Goal: Answer question/provide support

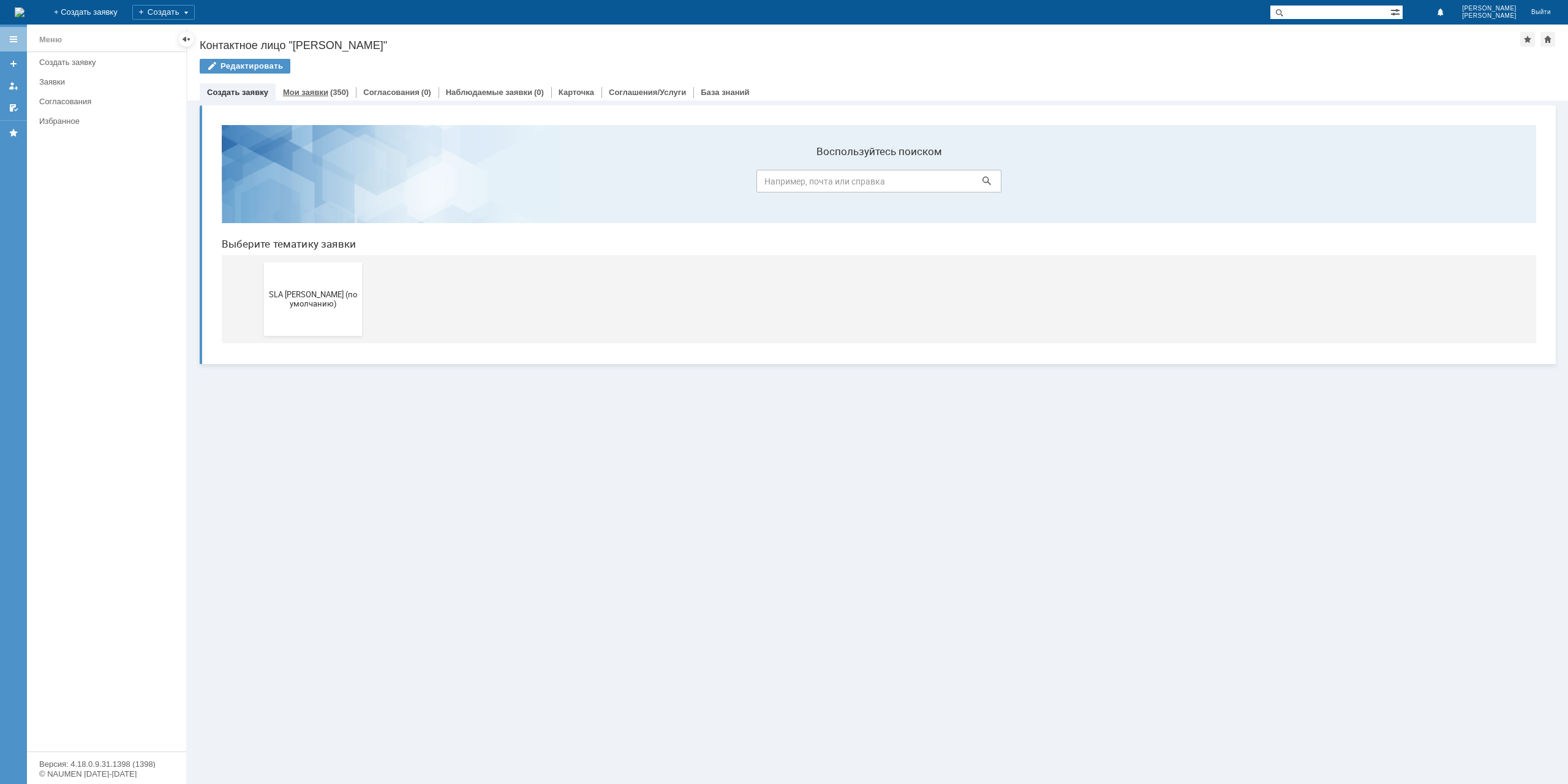
click at [323, 95] on link "Мои заявки" at bounding box center [306, 92] width 46 height 9
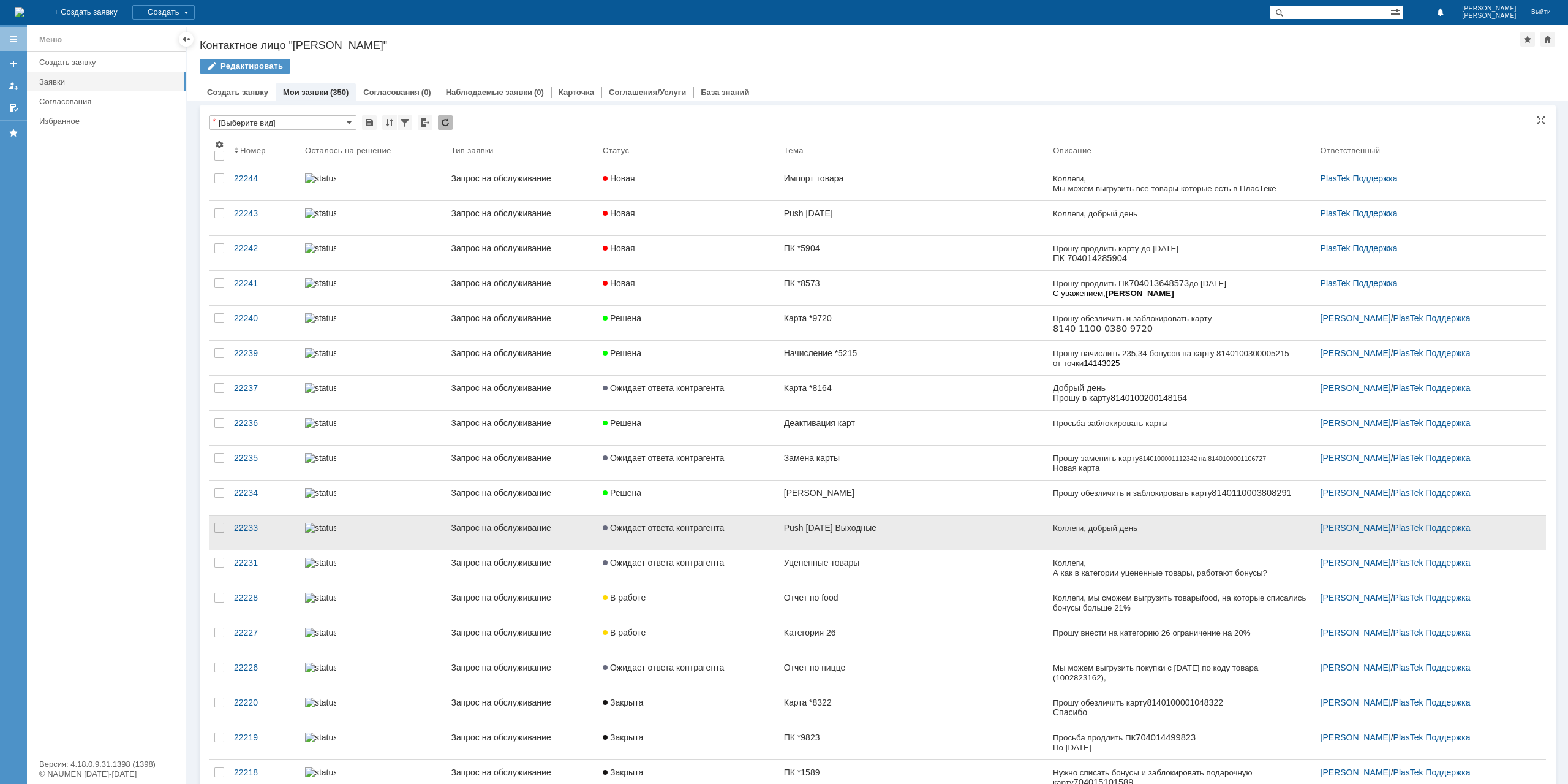
click at [761, 537] on link "Ожидает ответа контрагента" at bounding box center [688, 532] width 181 height 34
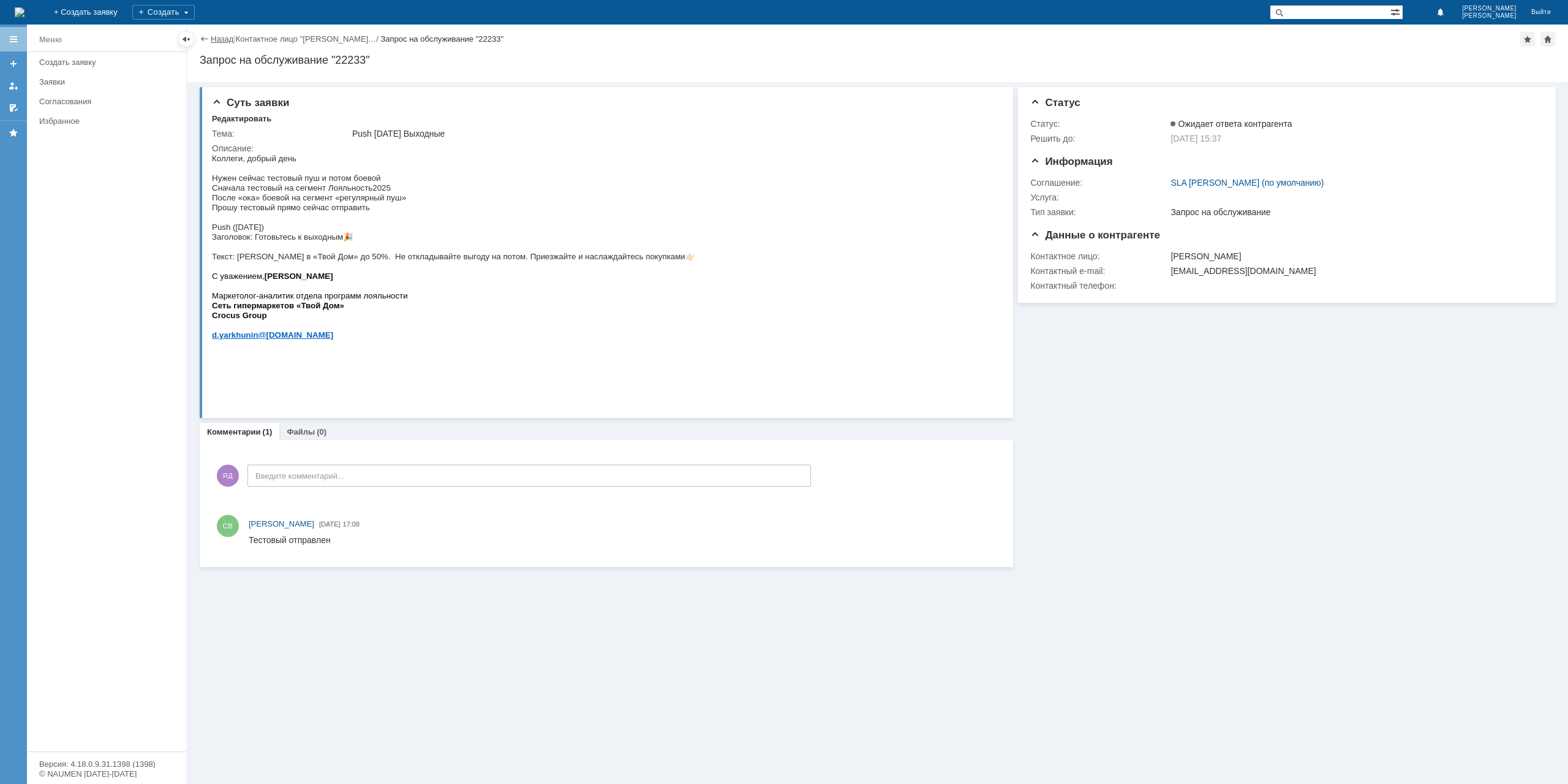
click at [220, 42] on link "Назад" at bounding box center [221, 38] width 22 height 9
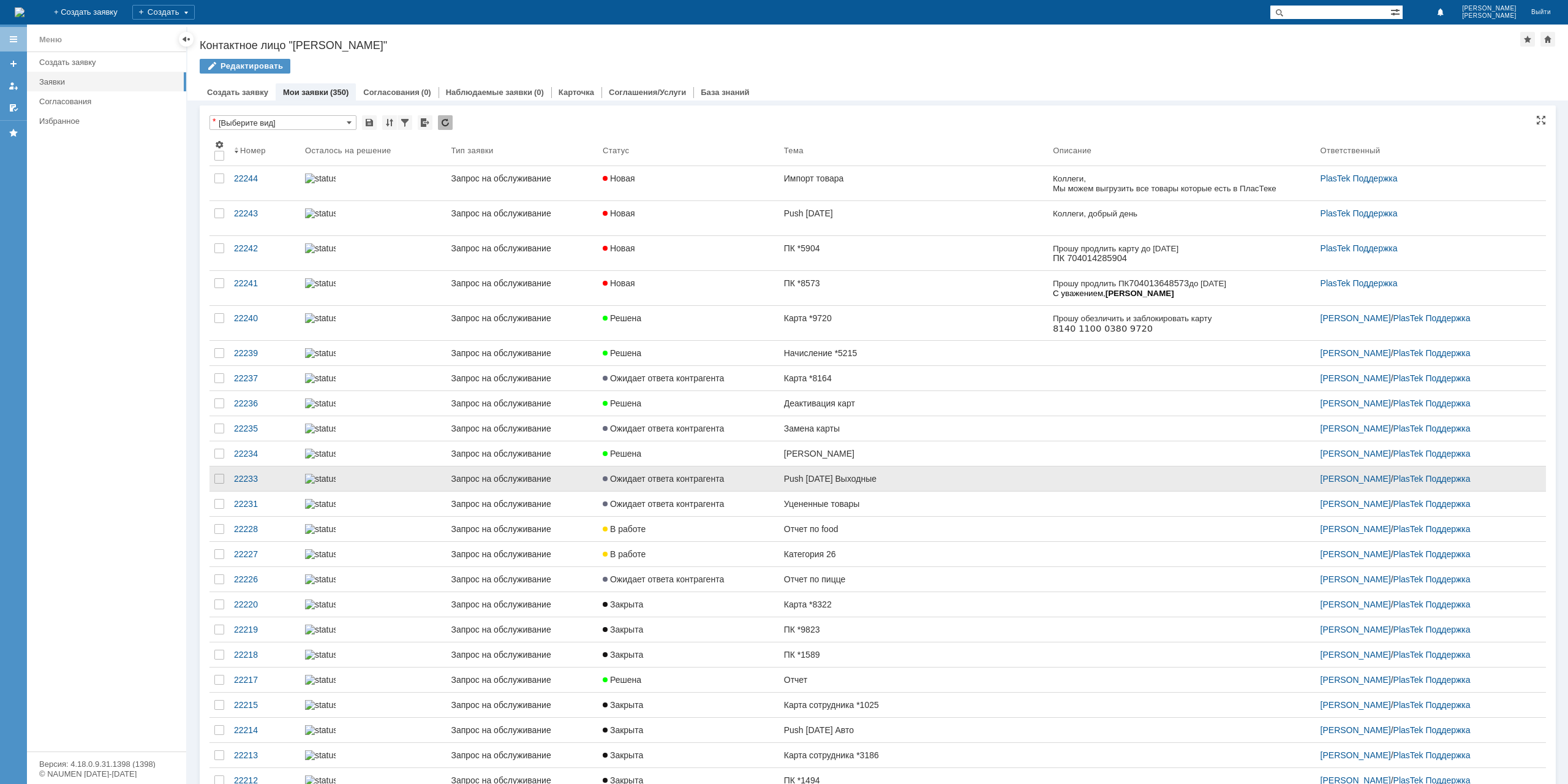
click at [832, 466] on link "[PERSON_NAME]" at bounding box center [914, 453] width 269 height 24
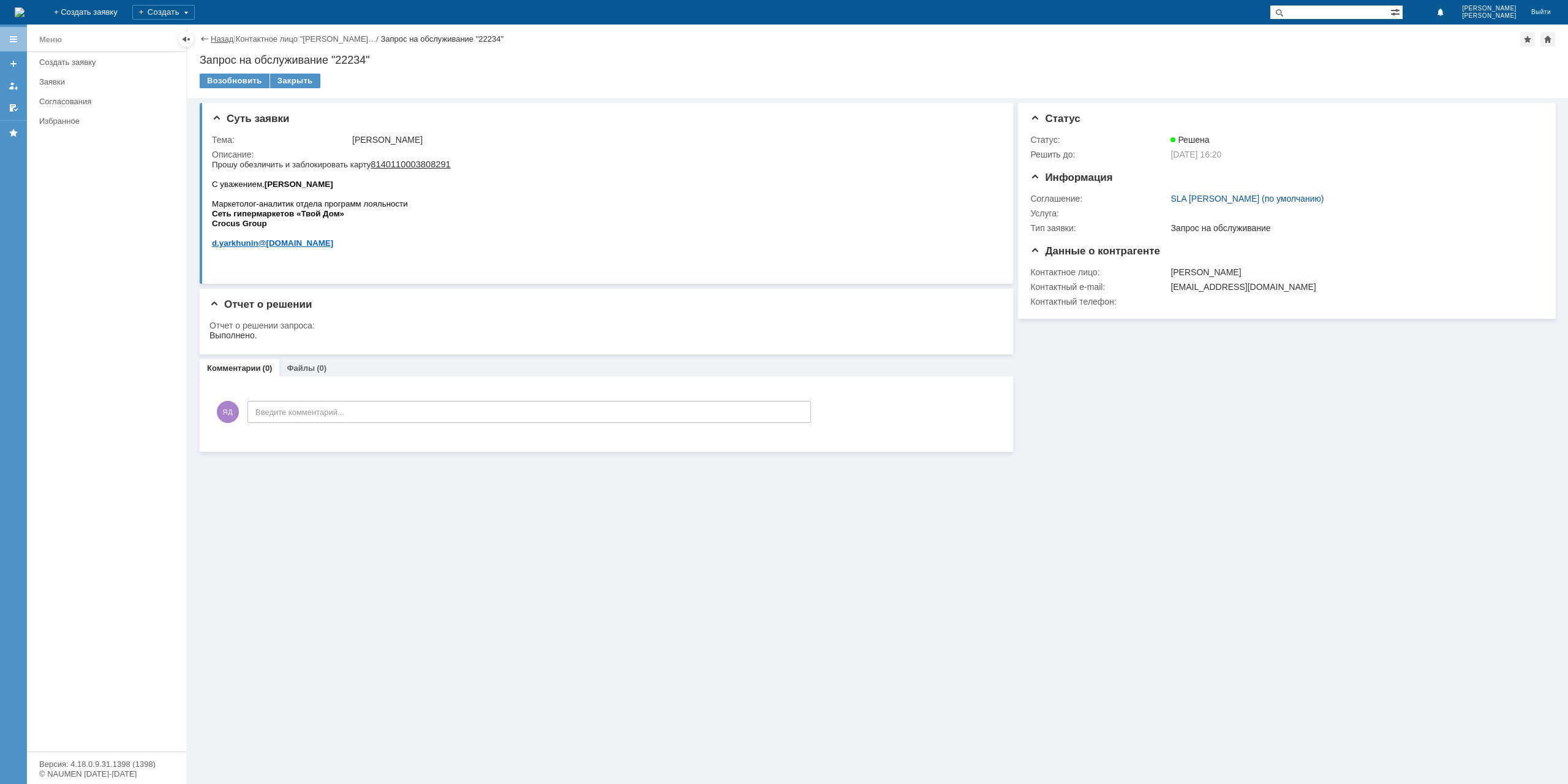
click at [212, 44] on link "Назад" at bounding box center [221, 38] width 22 height 9
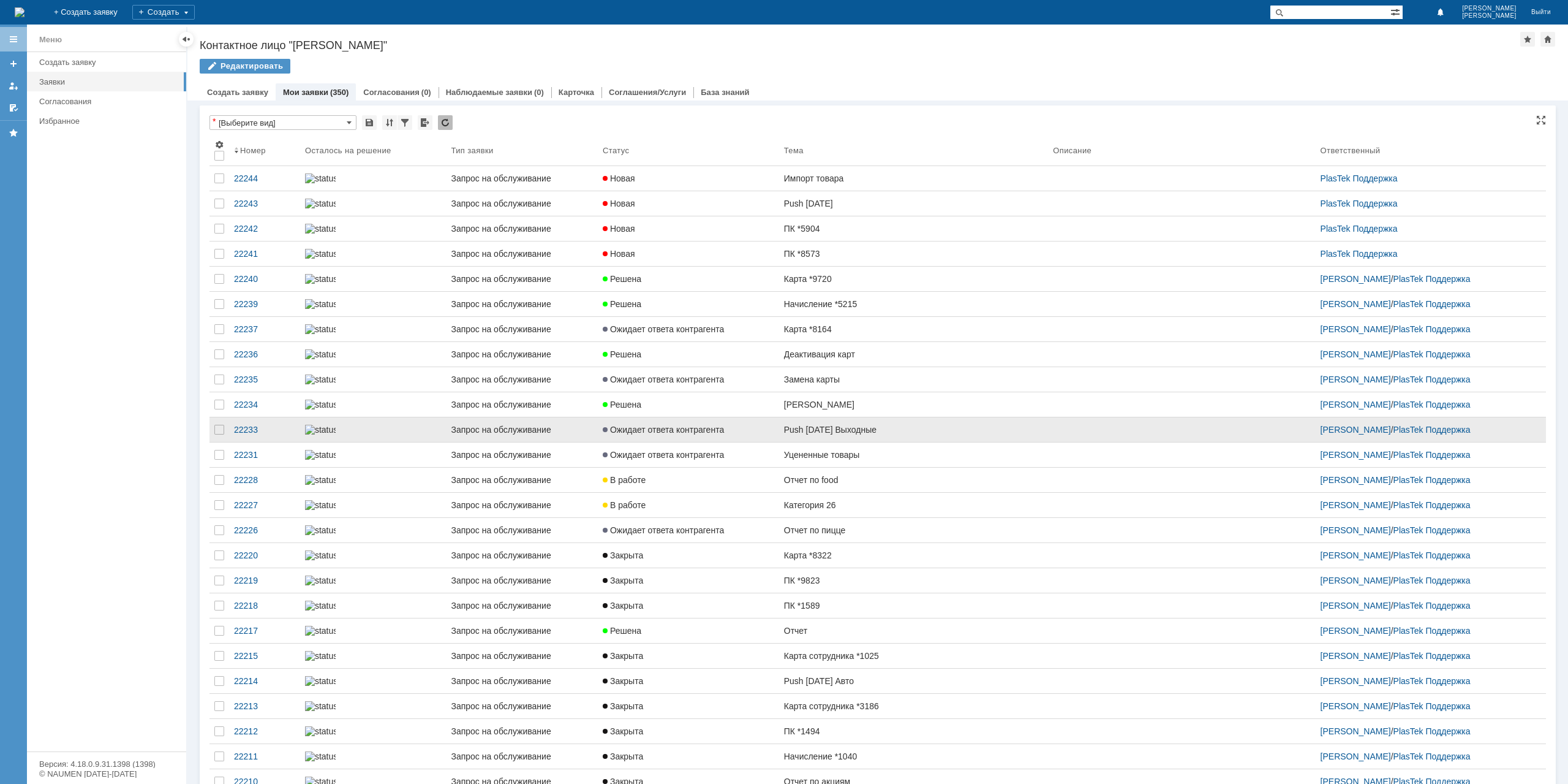
click at [840, 442] on link "Push [DATE] Выходные" at bounding box center [914, 429] width 269 height 24
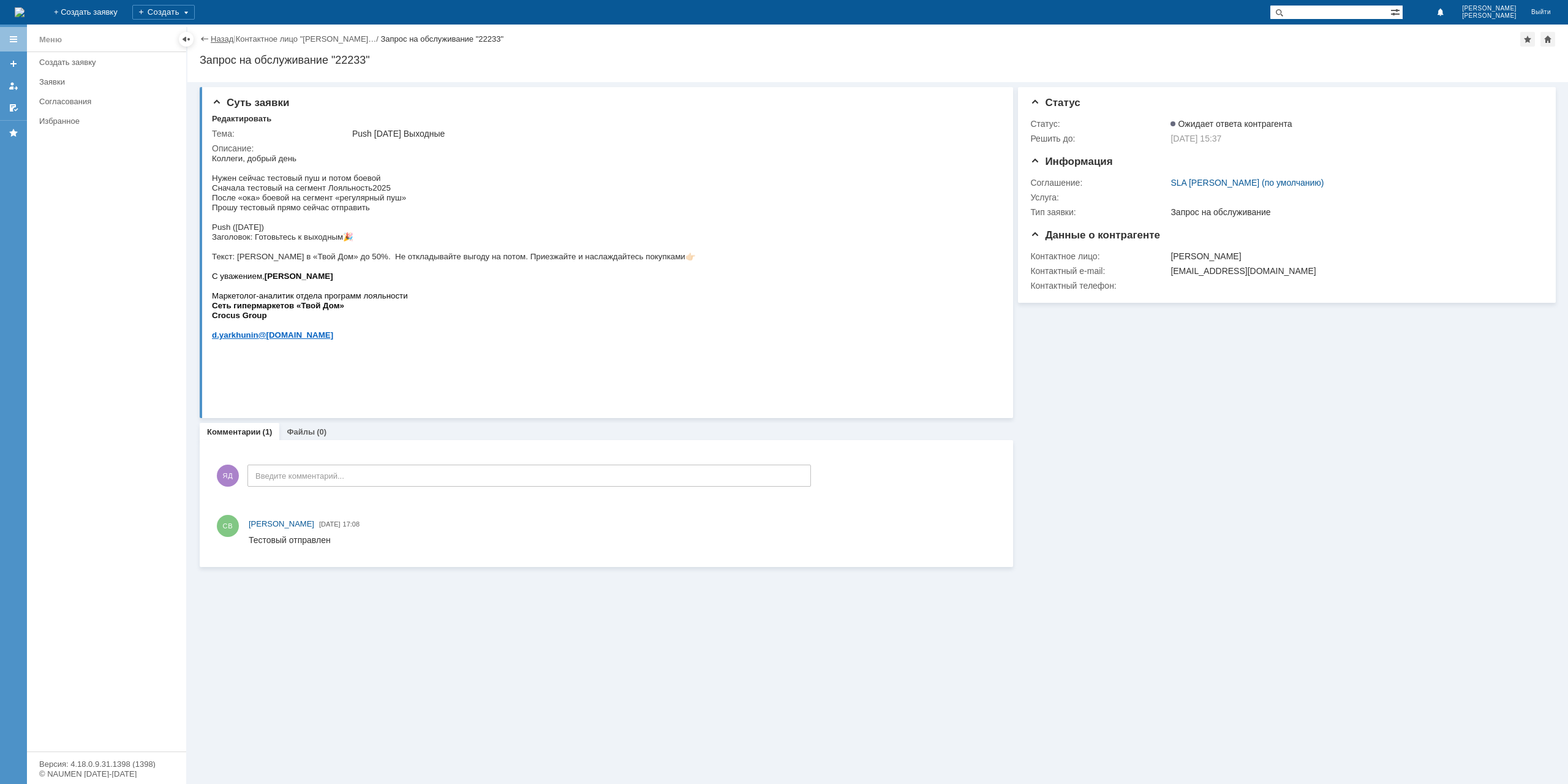
click at [222, 41] on link "Назад" at bounding box center [221, 38] width 22 height 9
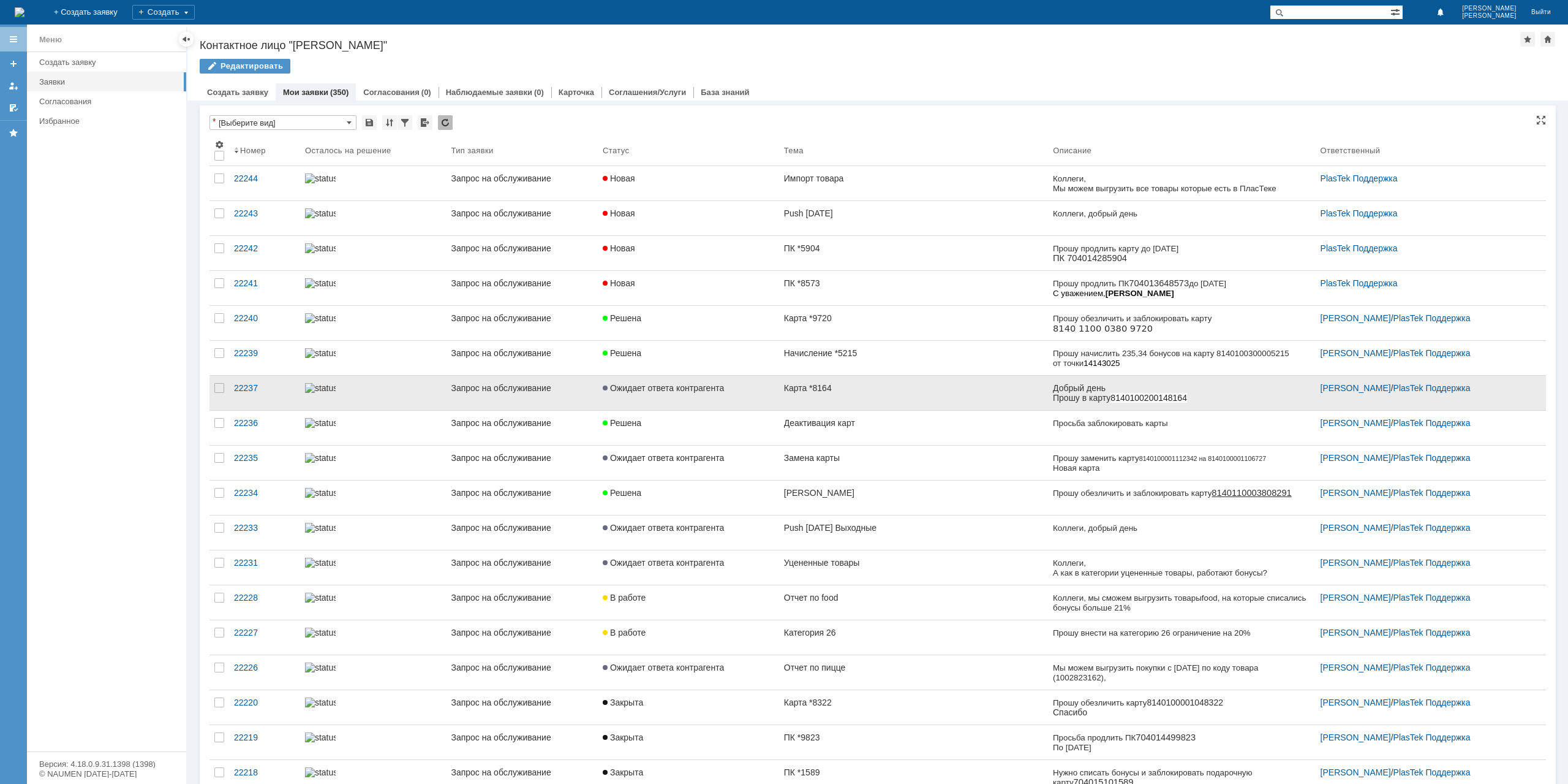
click at [690, 386] on span "Ожидает ответа контрагента" at bounding box center [663, 388] width 122 height 10
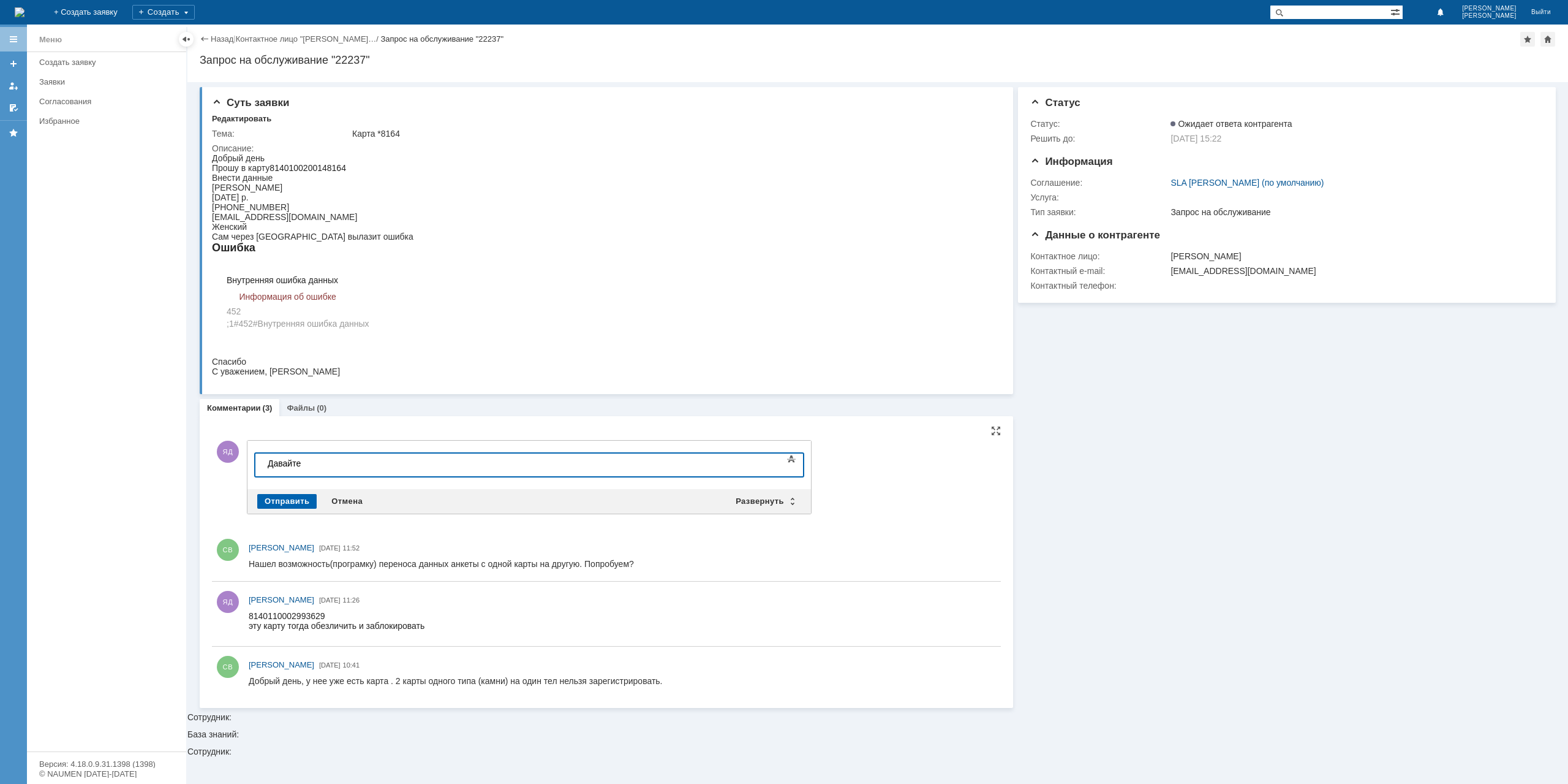
click at [294, 497] on div "Отправить" at bounding box center [286, 501] width 59 height 15
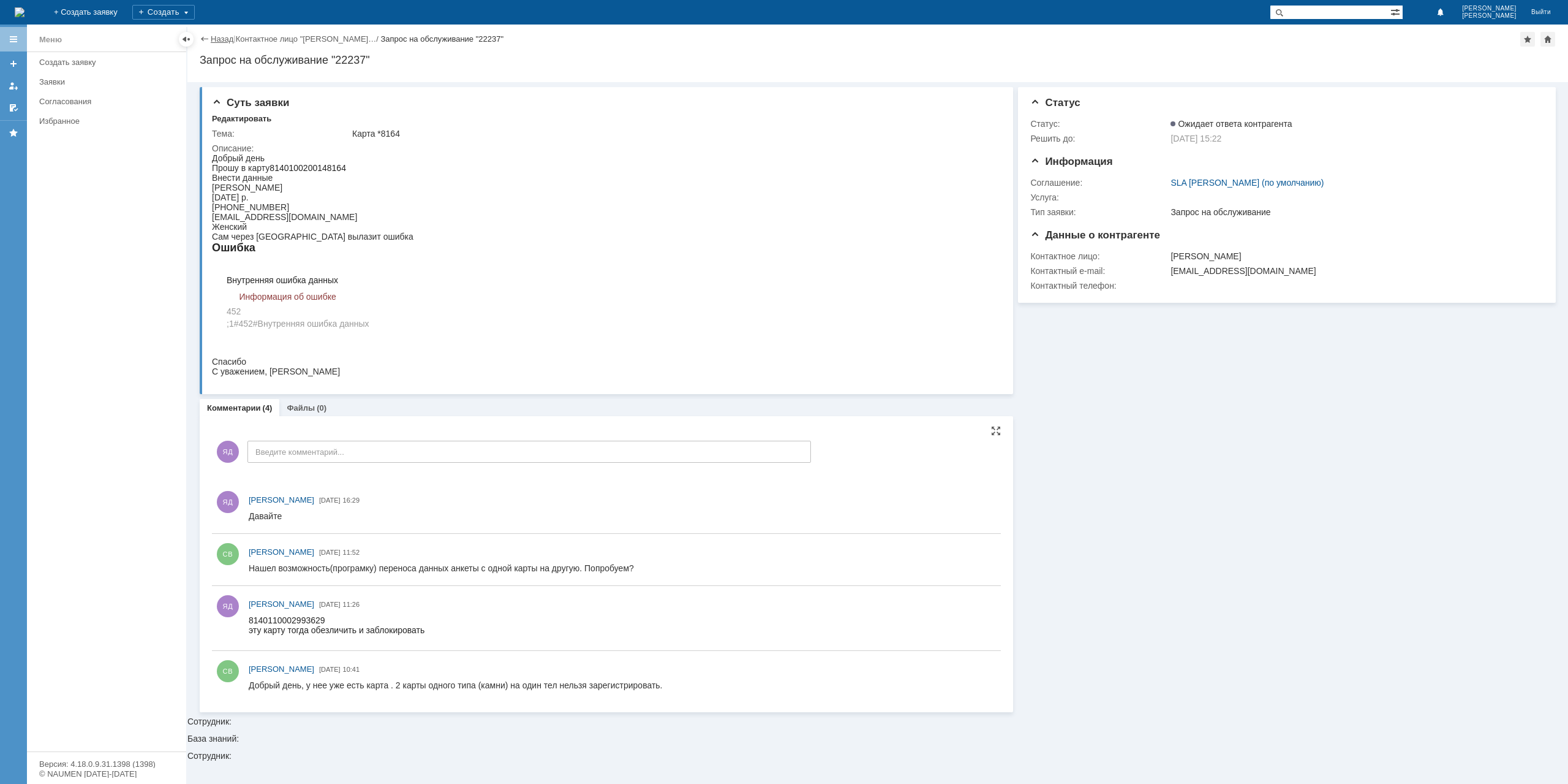
click at [223, 41] on link "Назад" at bounding box center [221, 38] width 22 height 9
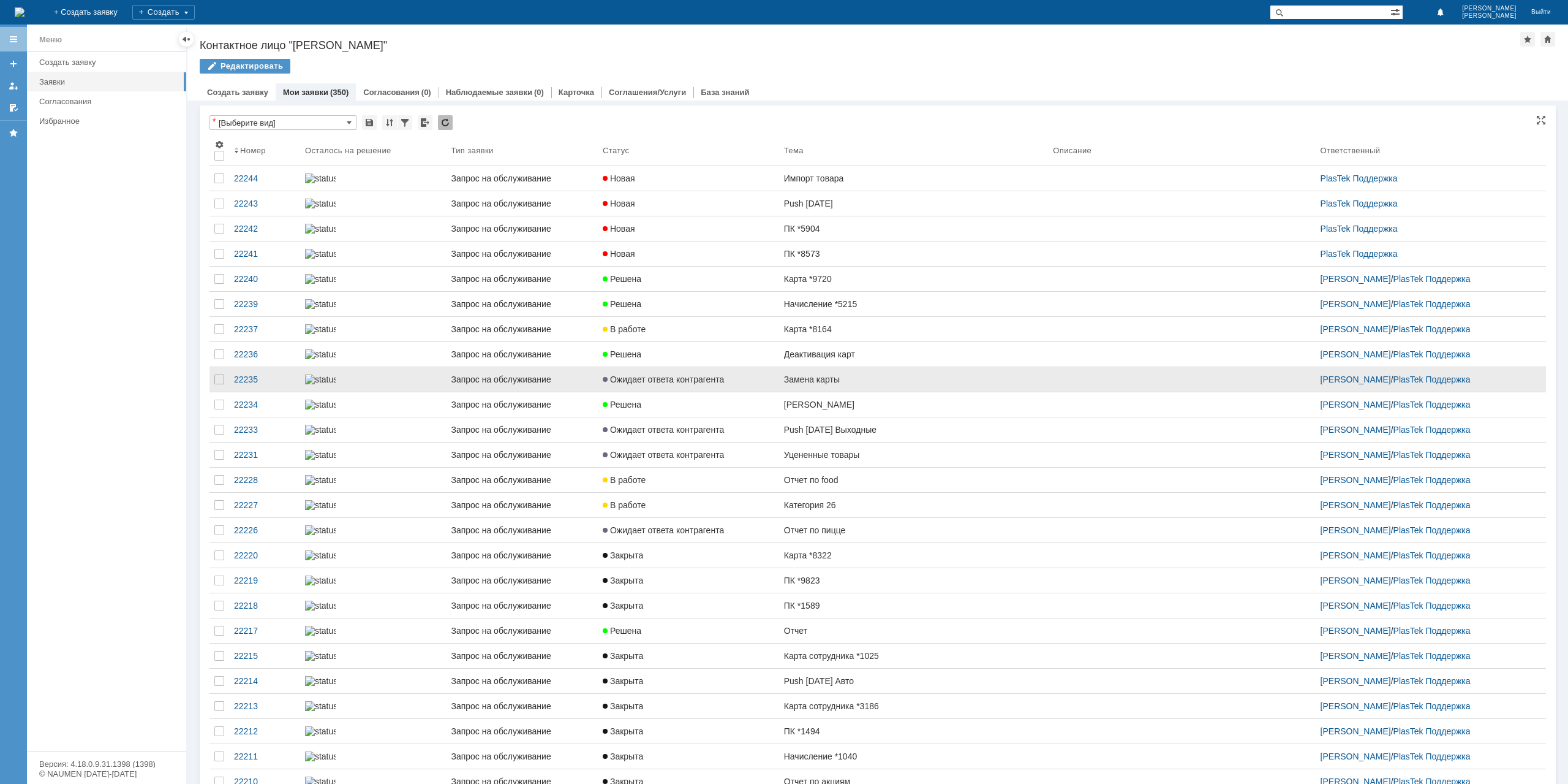
click at [897, 385] on div "Замена карты" at bounding box center [914, 380] width 259 height 10
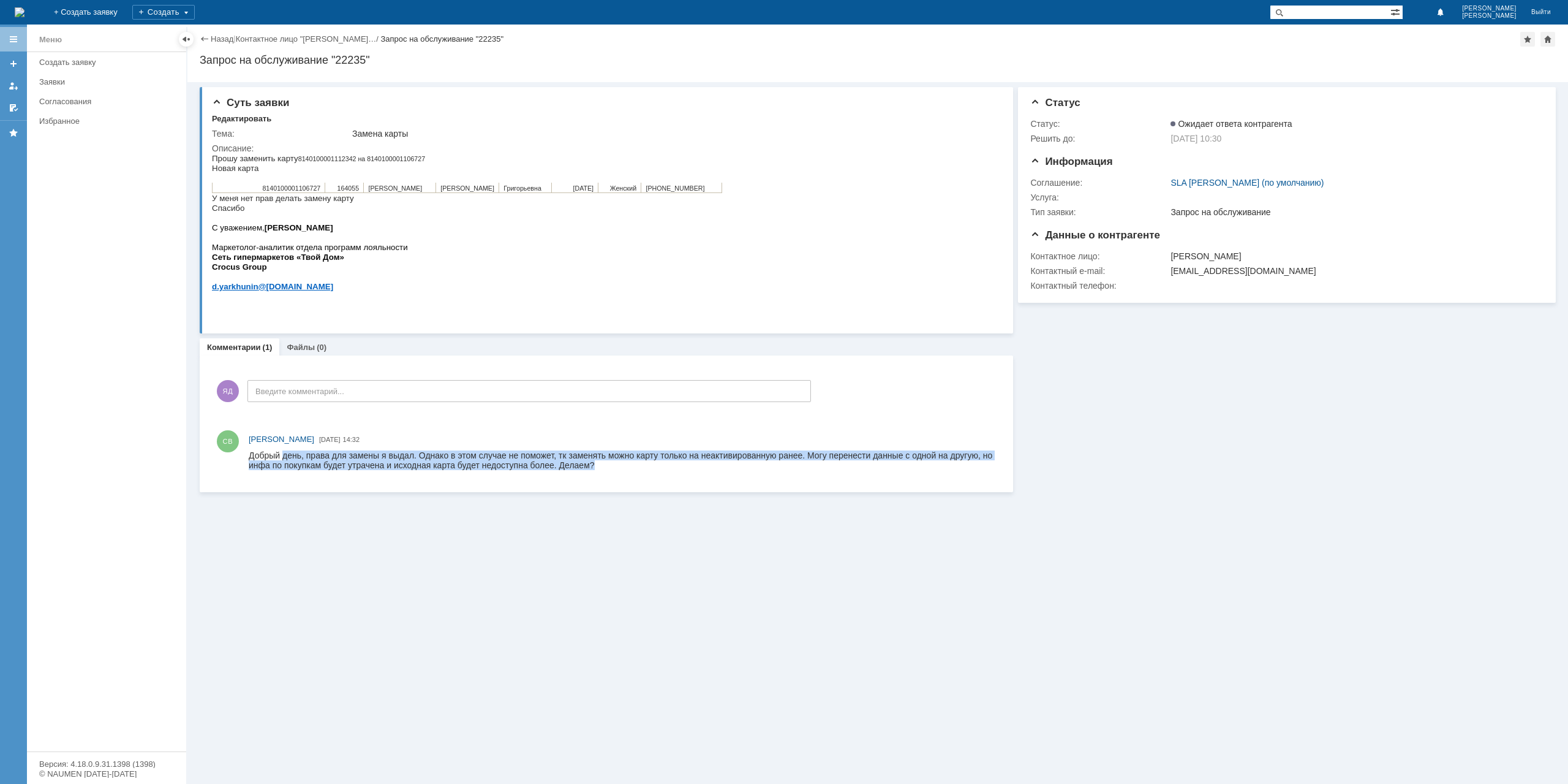
drag, startPoint x: 546, startPoint y: 899, endPoint x: 601, endPoint y: 467, distance: 435.5
click at [601, 467] on div "Добрый день, права для замены я выдал. Однако в этом случае не поможет, тк заме…" at bounding box center [622, 461] width 747 height 19
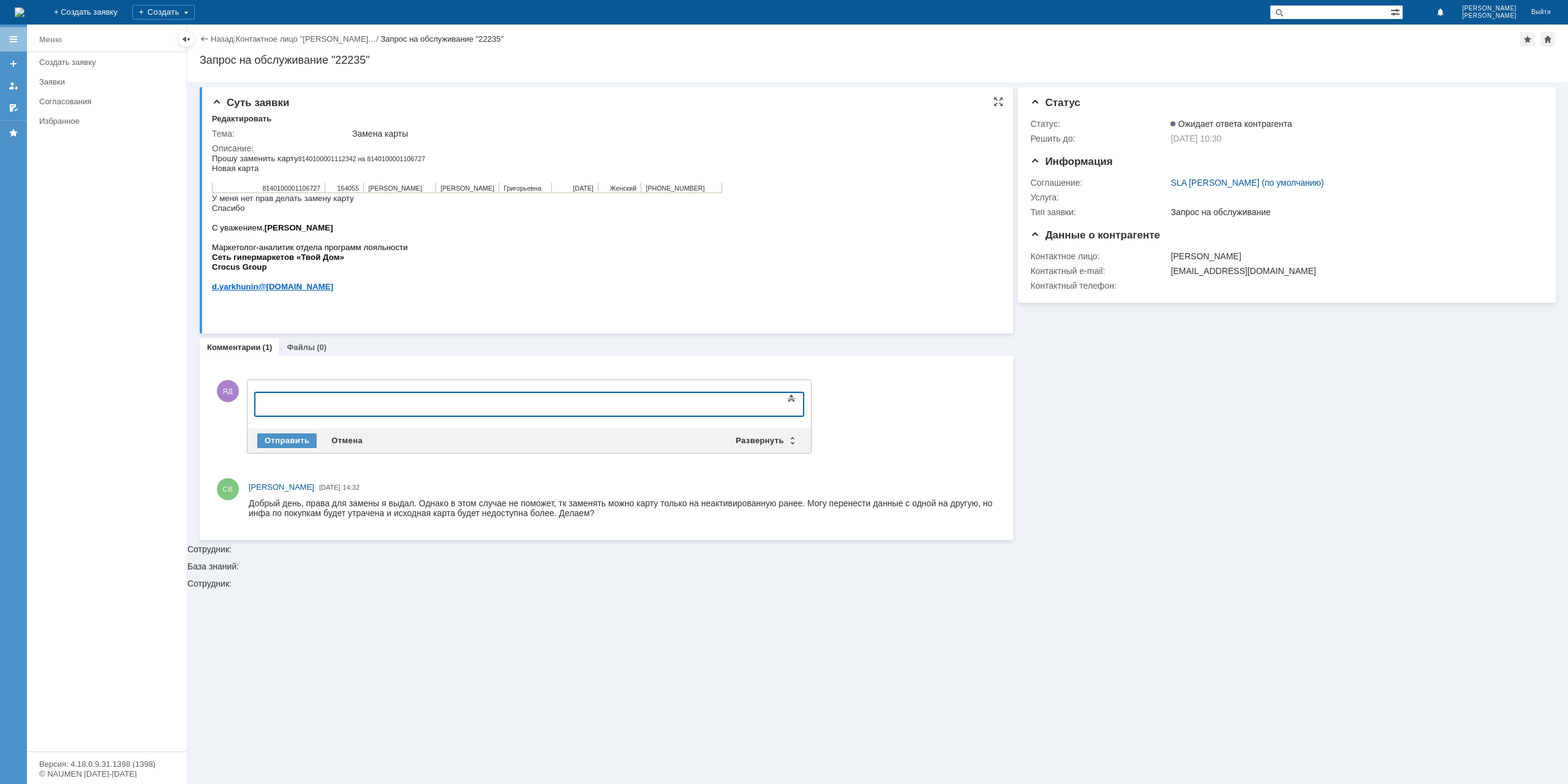
click at [402, 192] on span "[PERSON_NAME]" at bounding box center [394, 188] width 54 height 8
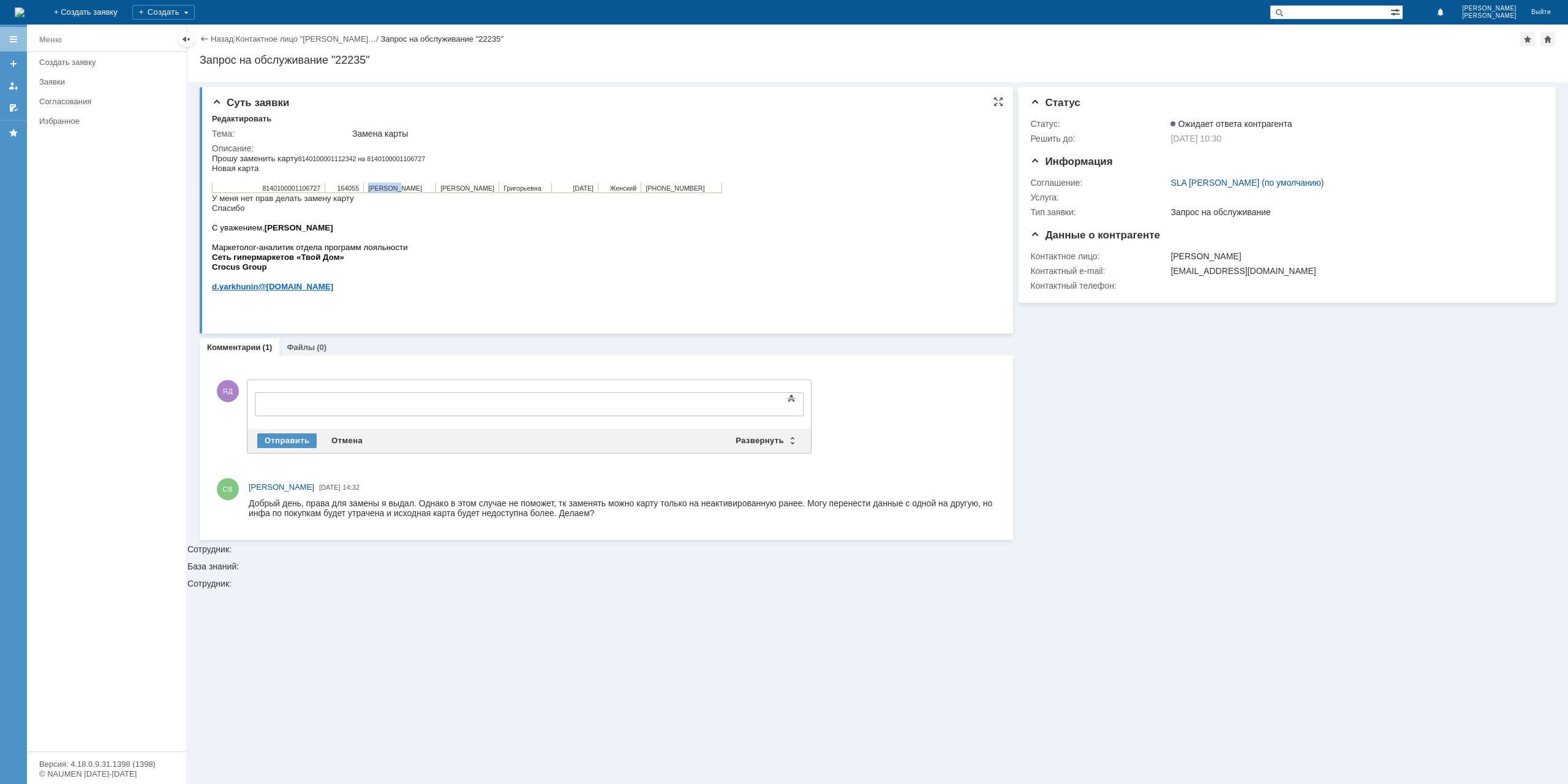
click at [402, 192] on span "[PERSON_NAME]" at bounding box center [394, 188] width 54 height 8
copy span "[PERSON_NAME]"
click at [311, 189] on span "8140100001106727" at bounding box center [291, 188] width 58 height 8
click at [311, 190] on span "8140100001106727" at bounding box center [291, 188] width 58 height 8
copy span "8140100001106727"
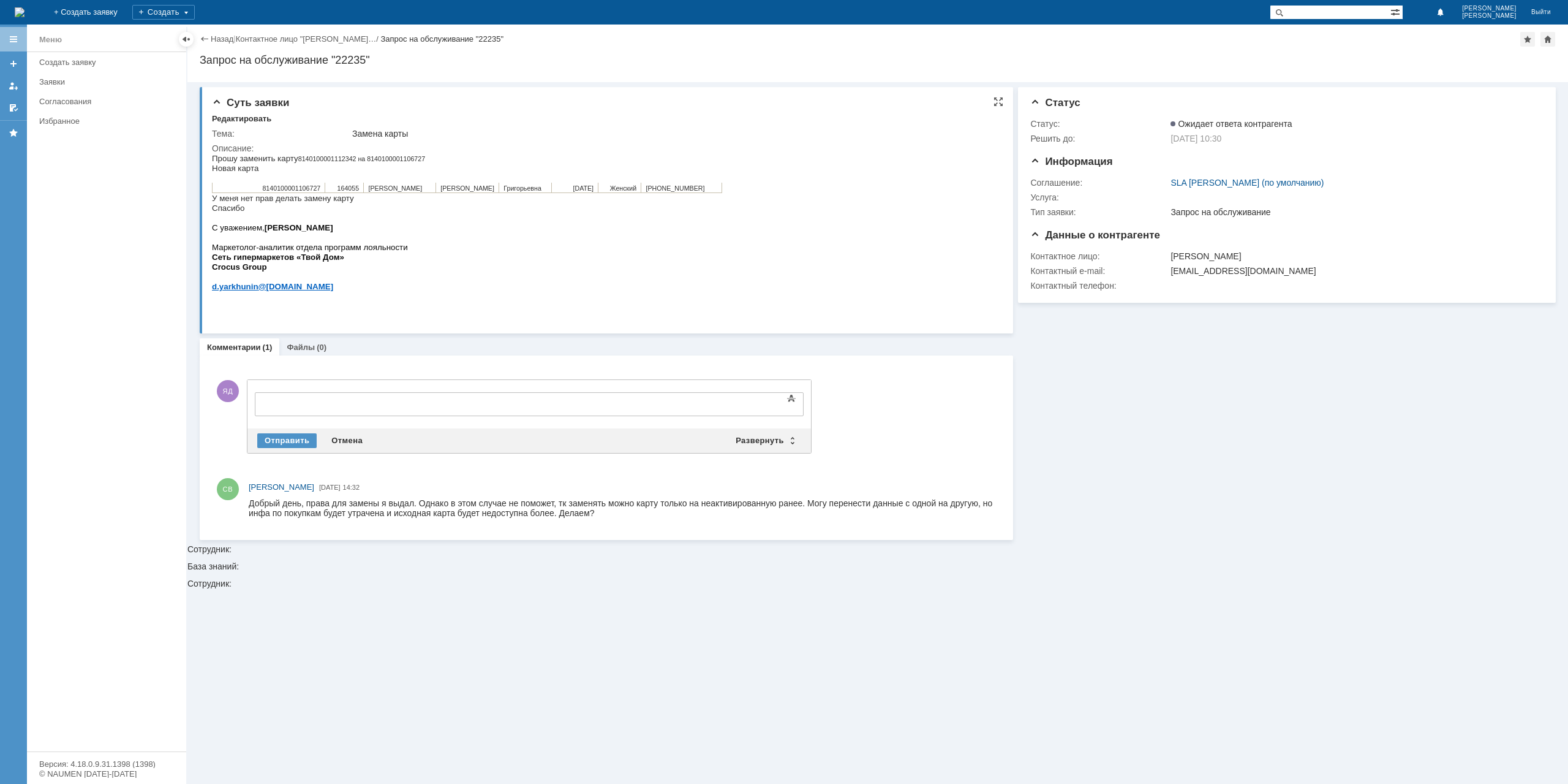
click at [331, 156] on span "8140100001112342 на 8140100001106727" at bounding box center [361, 159] width 127 height 8
copy span "8140100001112342"
click at [384, 155] on p "Прошу заменить карту 8140100001112342 на 8140100001106727 Новая карта" at bounding box center [467, 163] width 510 height 19
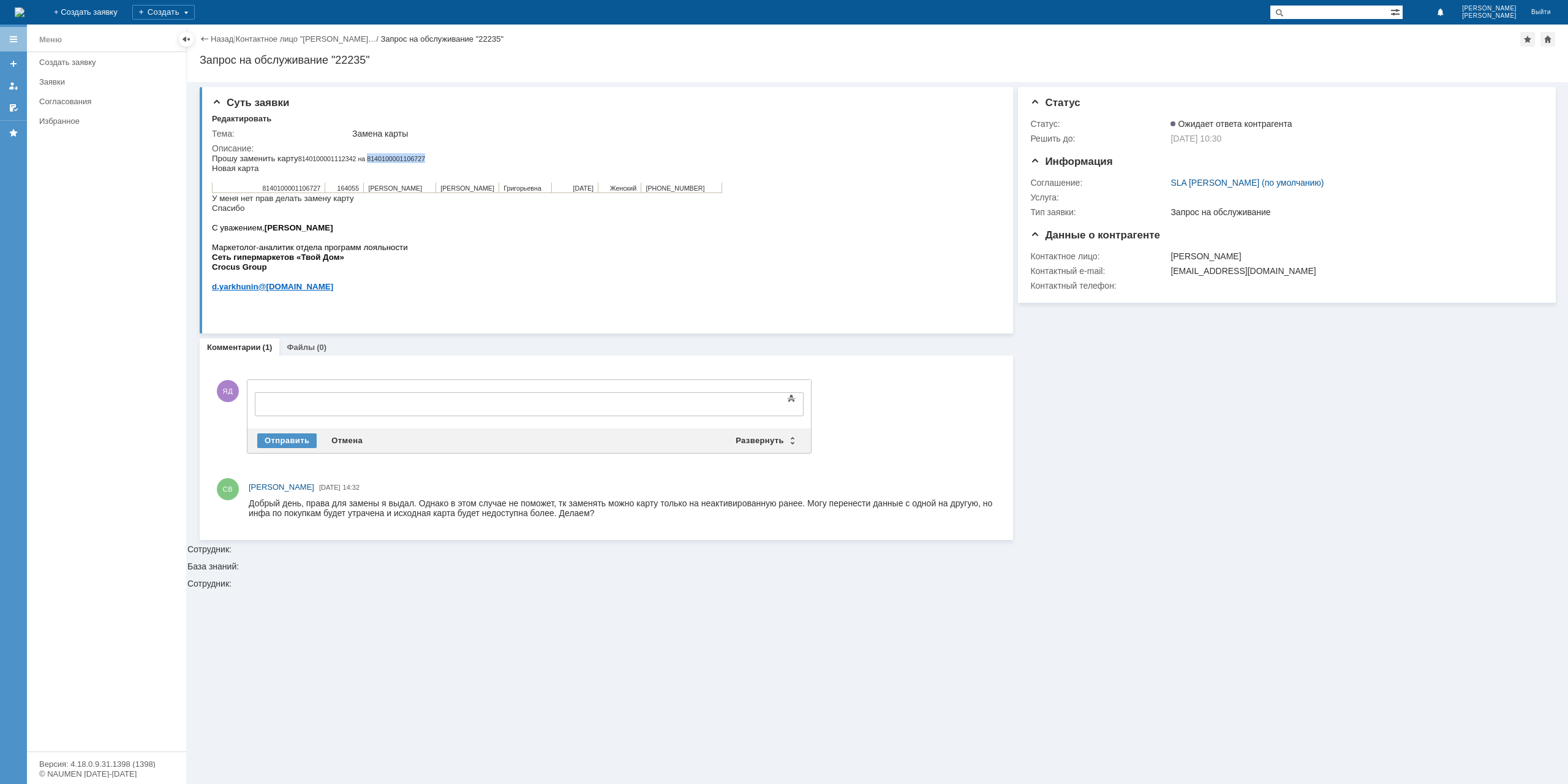
copy span "8140100001106727"
click at [309, 394] on body at bounding box center [354, 402] width 184 height 20
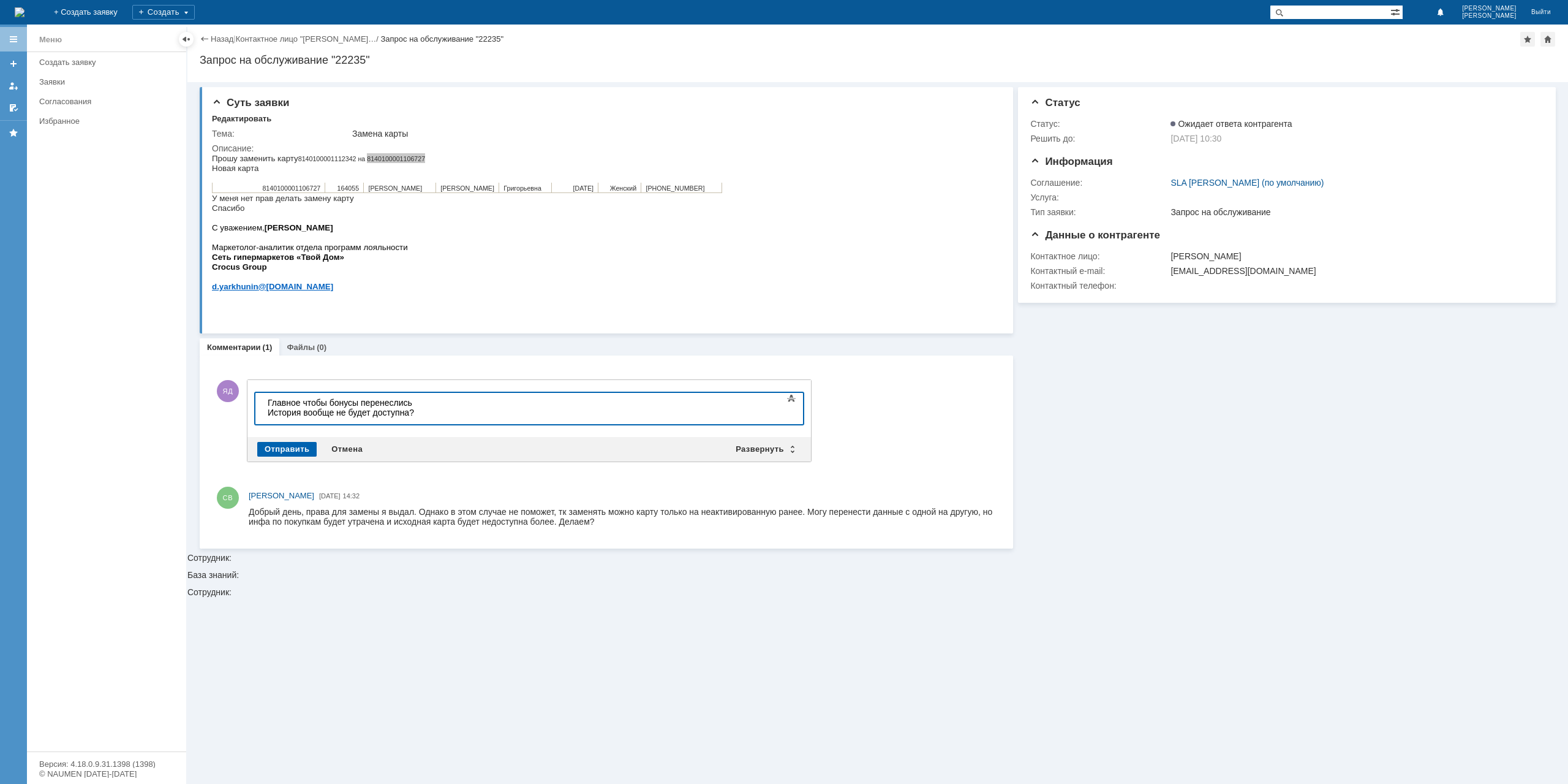
click at [266, 451] on div "Отправить" at bounding box center [286, 449] width 59 height 15
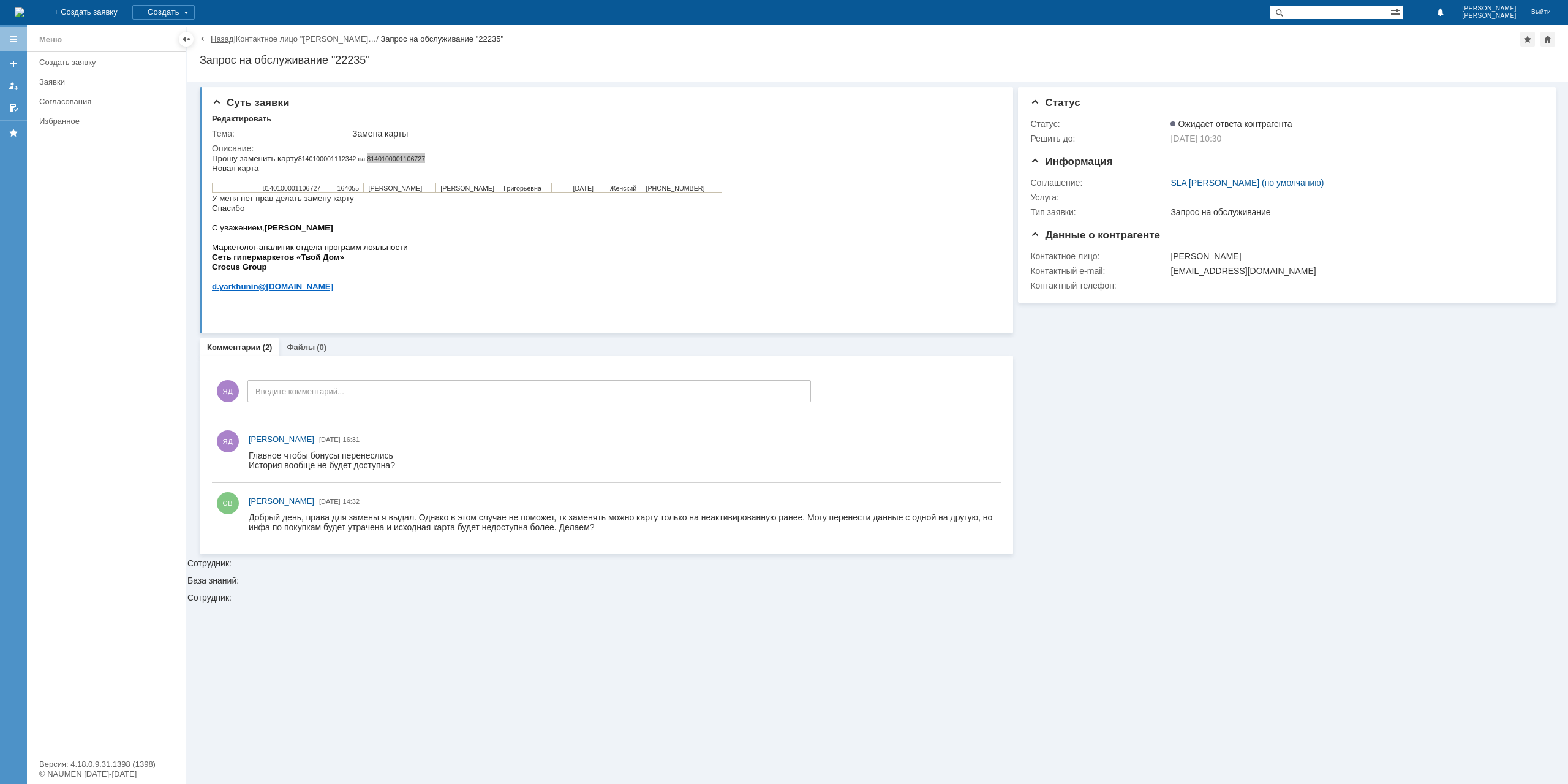
click at [213, 36] on link "Назад" at bounding box center [221, 38] width 22 height 9
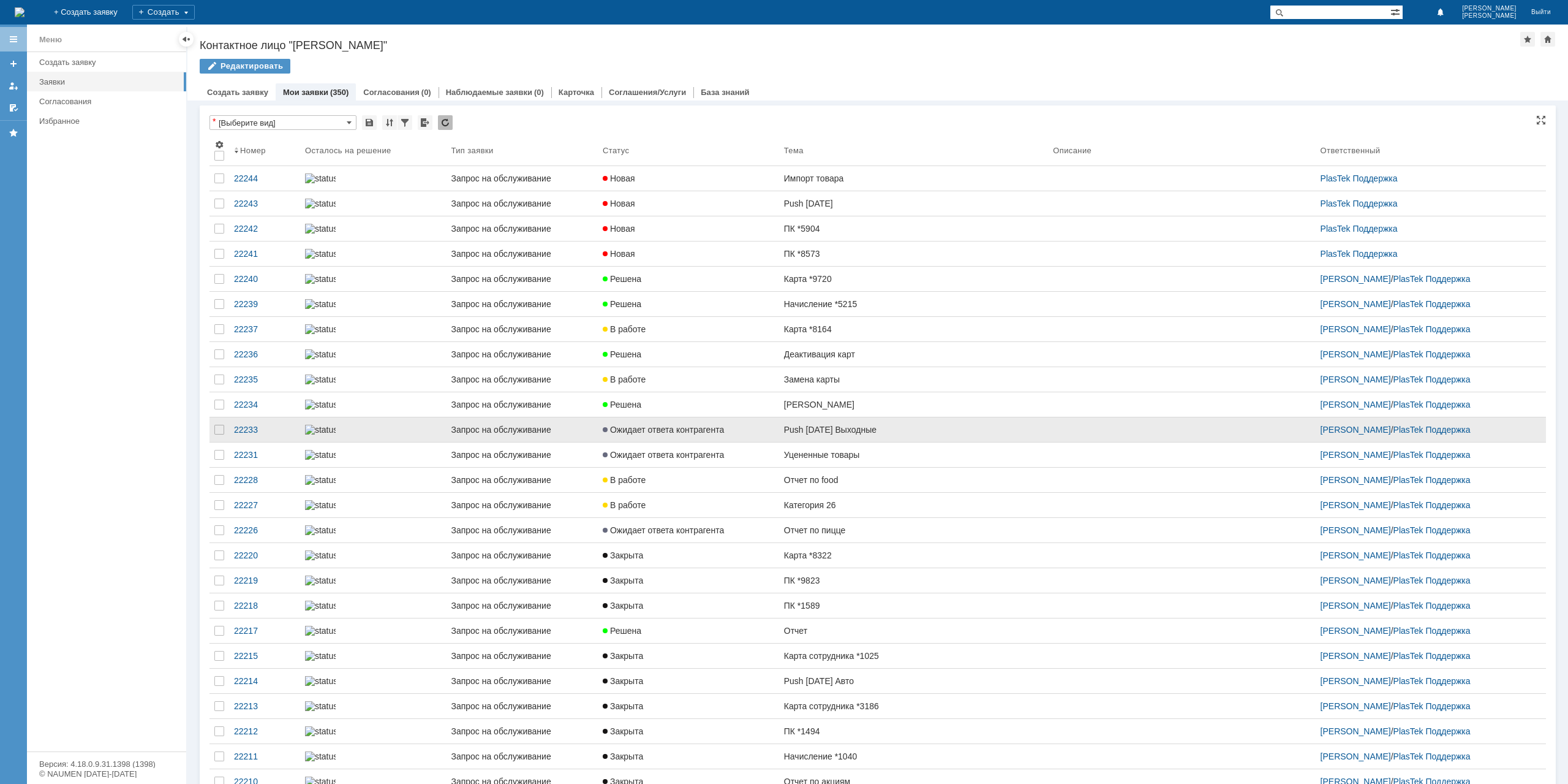
click at [713, 434] on span "Ожидает ответа контрагента" at bounding box center [663, 429] width 122 height 10
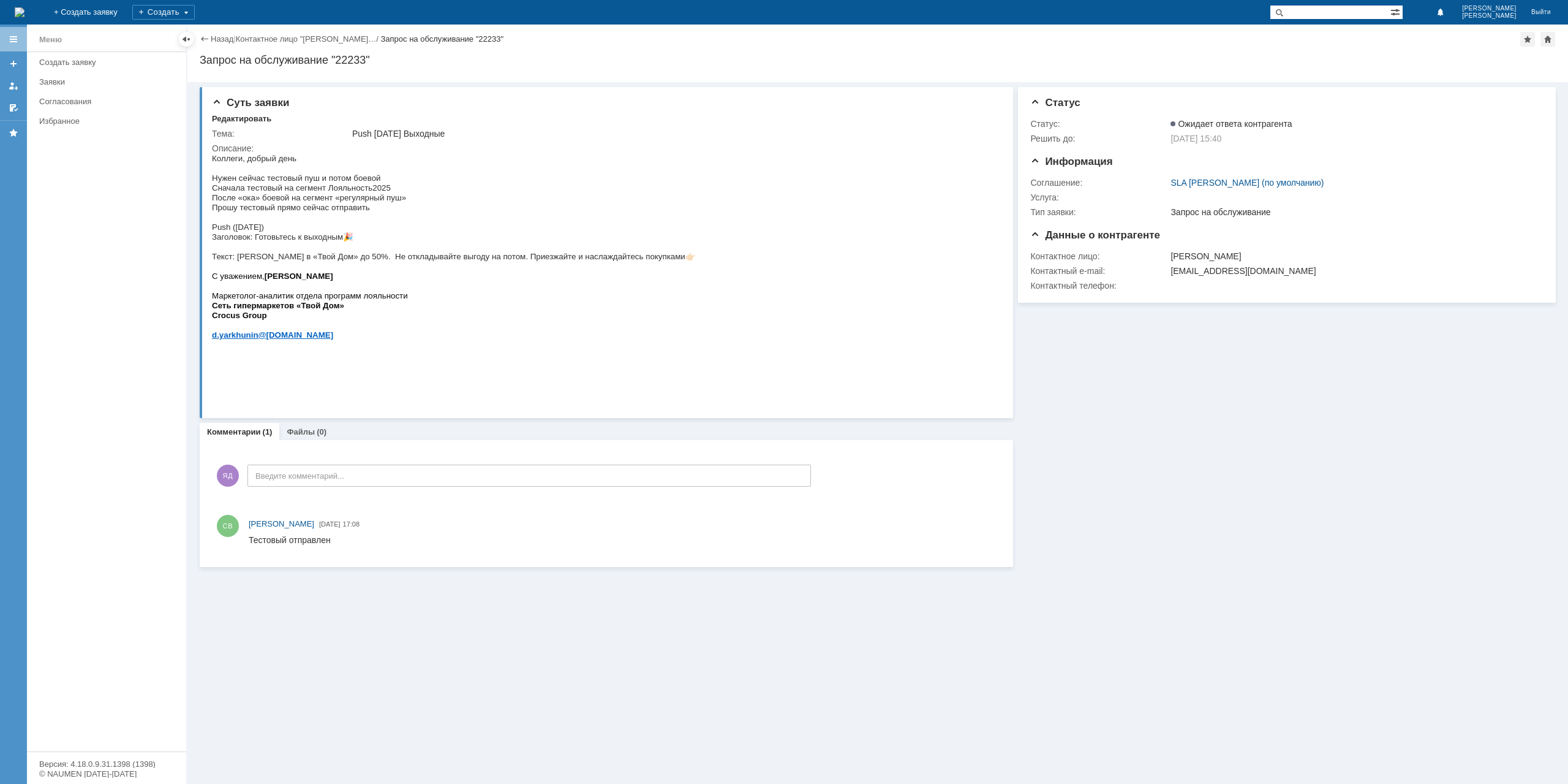
click at [209, 36] on div "Назад" at bounding box center [216, 38] width 34 height 9
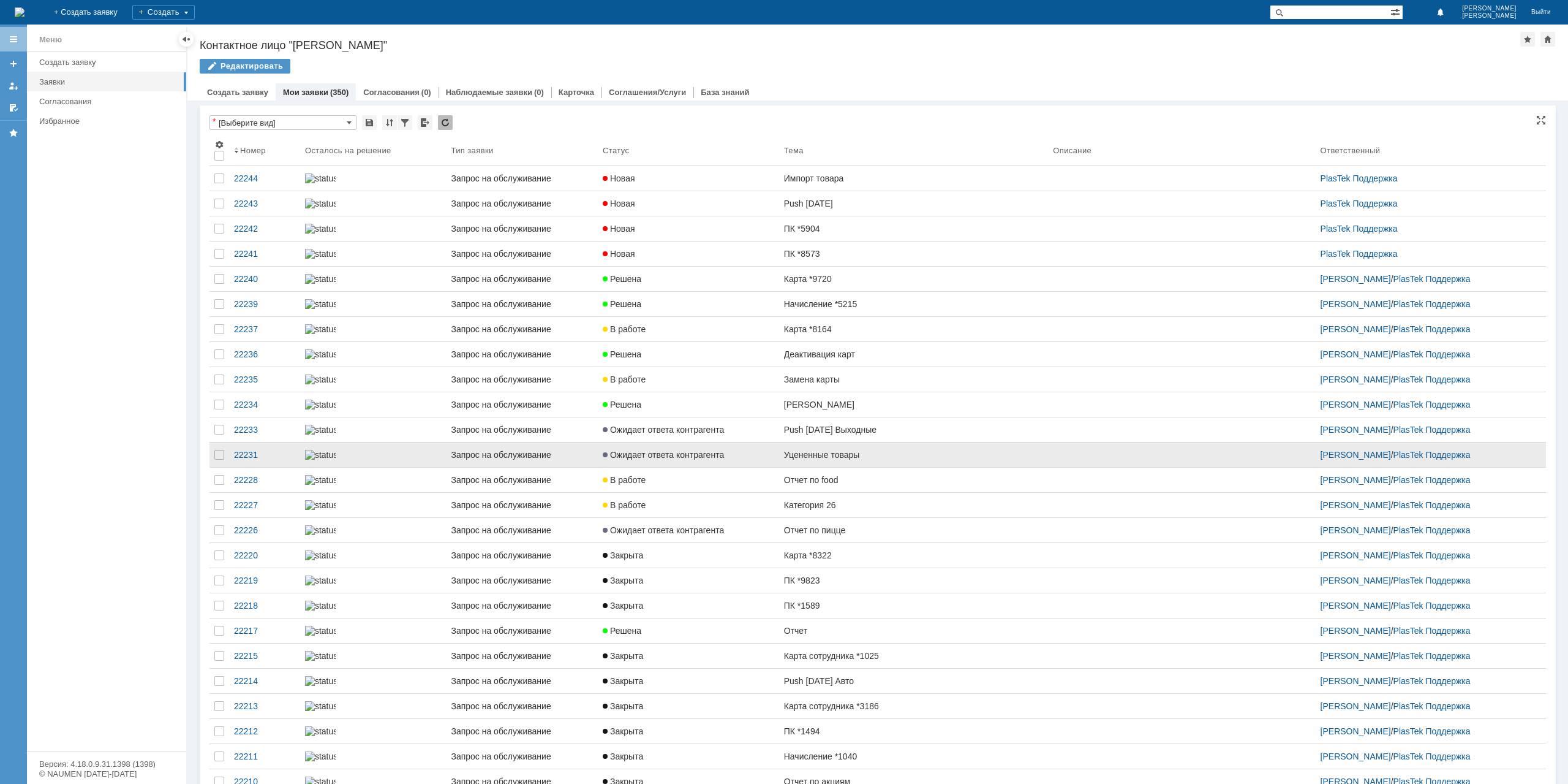
click at [790, 467] on link "Уцененные товары" at bounding box center [914, 454] width 269 height 24
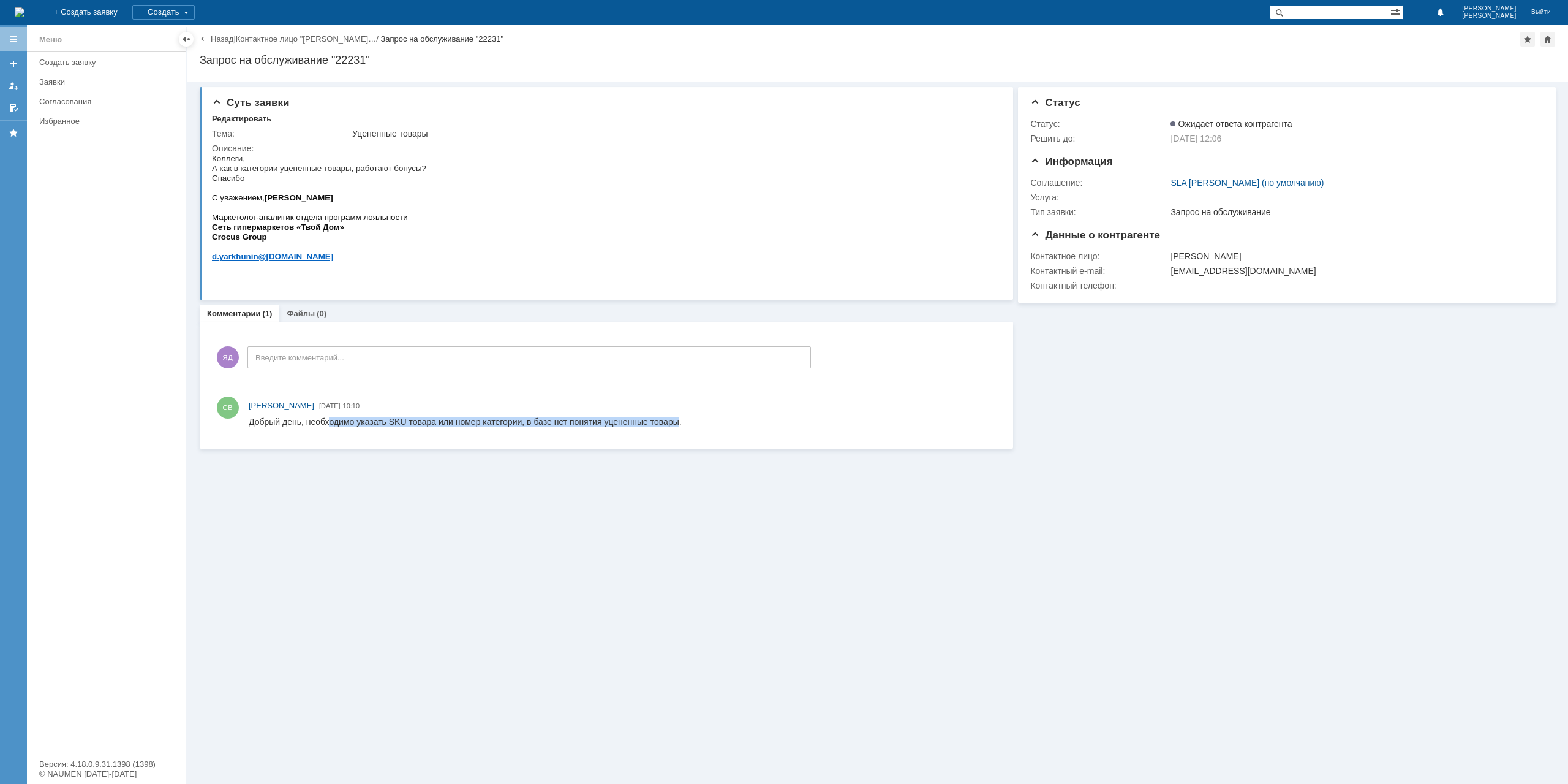
drag, startPoint x: 334, startPoint y: 421, endPoint x: 676, endPoint y: 421, distance: 342.0
click at [676, 421] on div "Добрый день, необходимо указать SKU товара или номер категории, в базе нет поня…" at bounding box center [465, 422] width 433 height 10
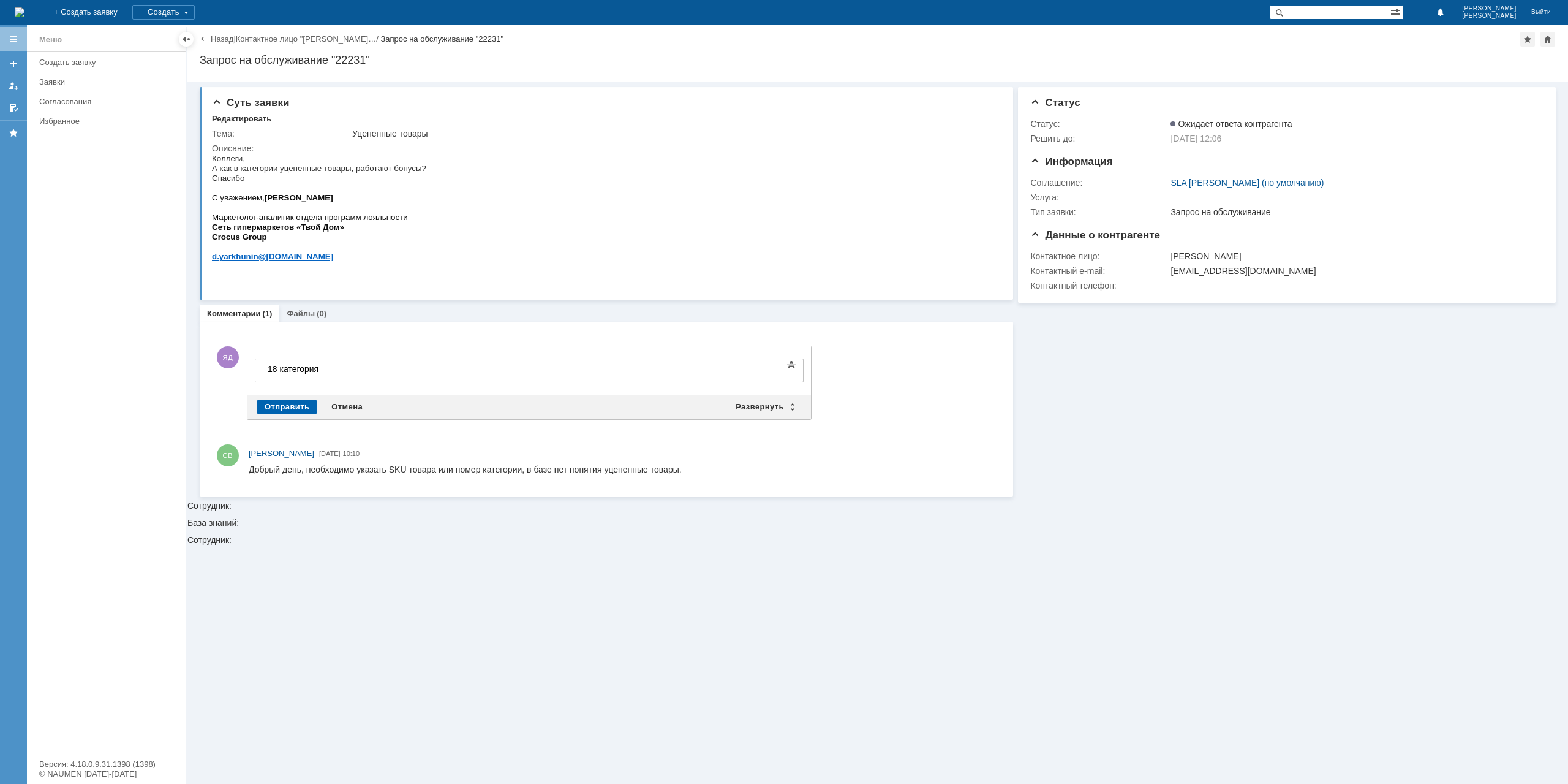
click at [290, 411] on div "Отправить" at bounding box center [286, 406] width 59 height 15
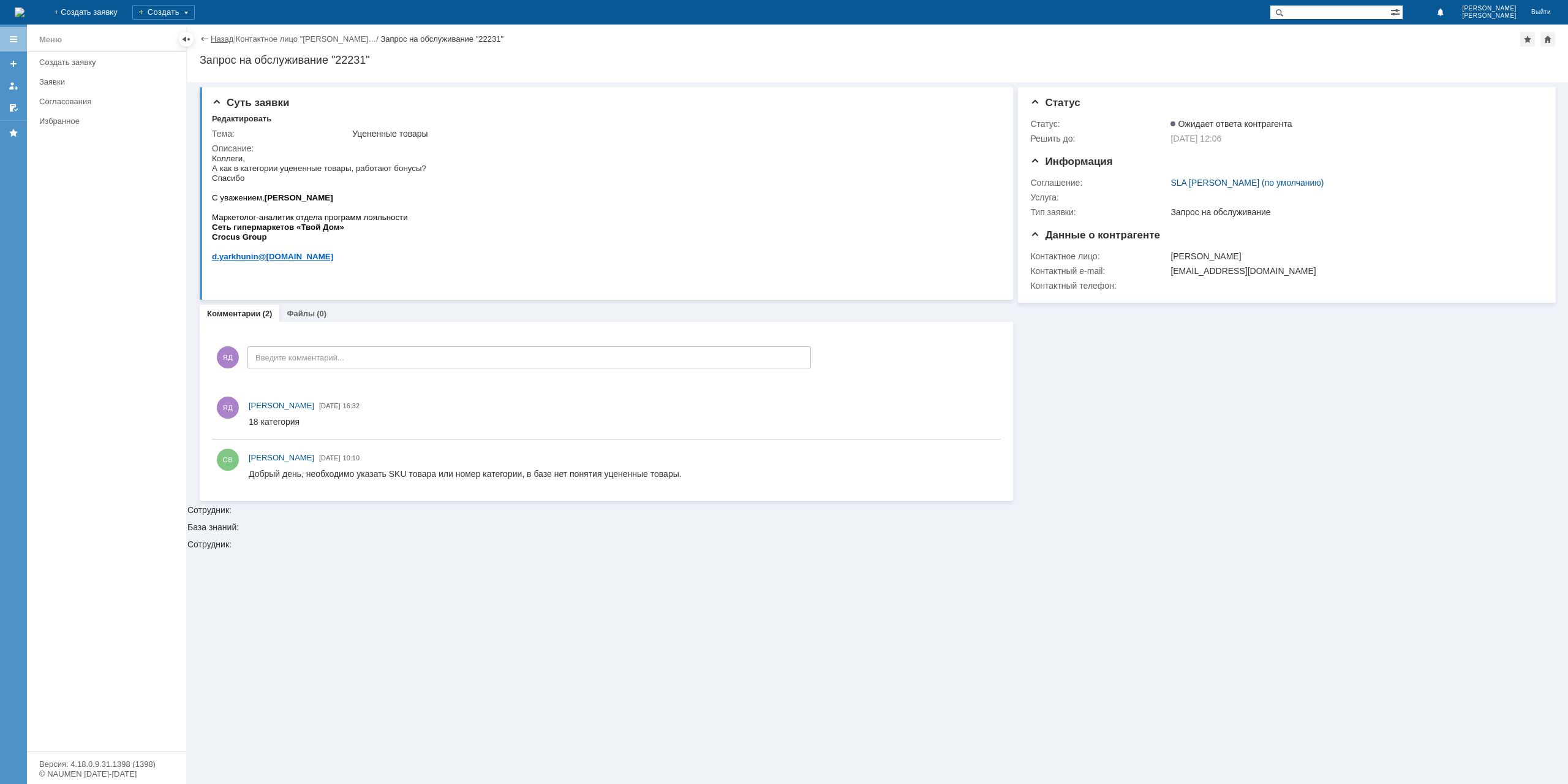
click at [228, 40] on link "Назад" at bounding box center [221, 38] width 22 height 9
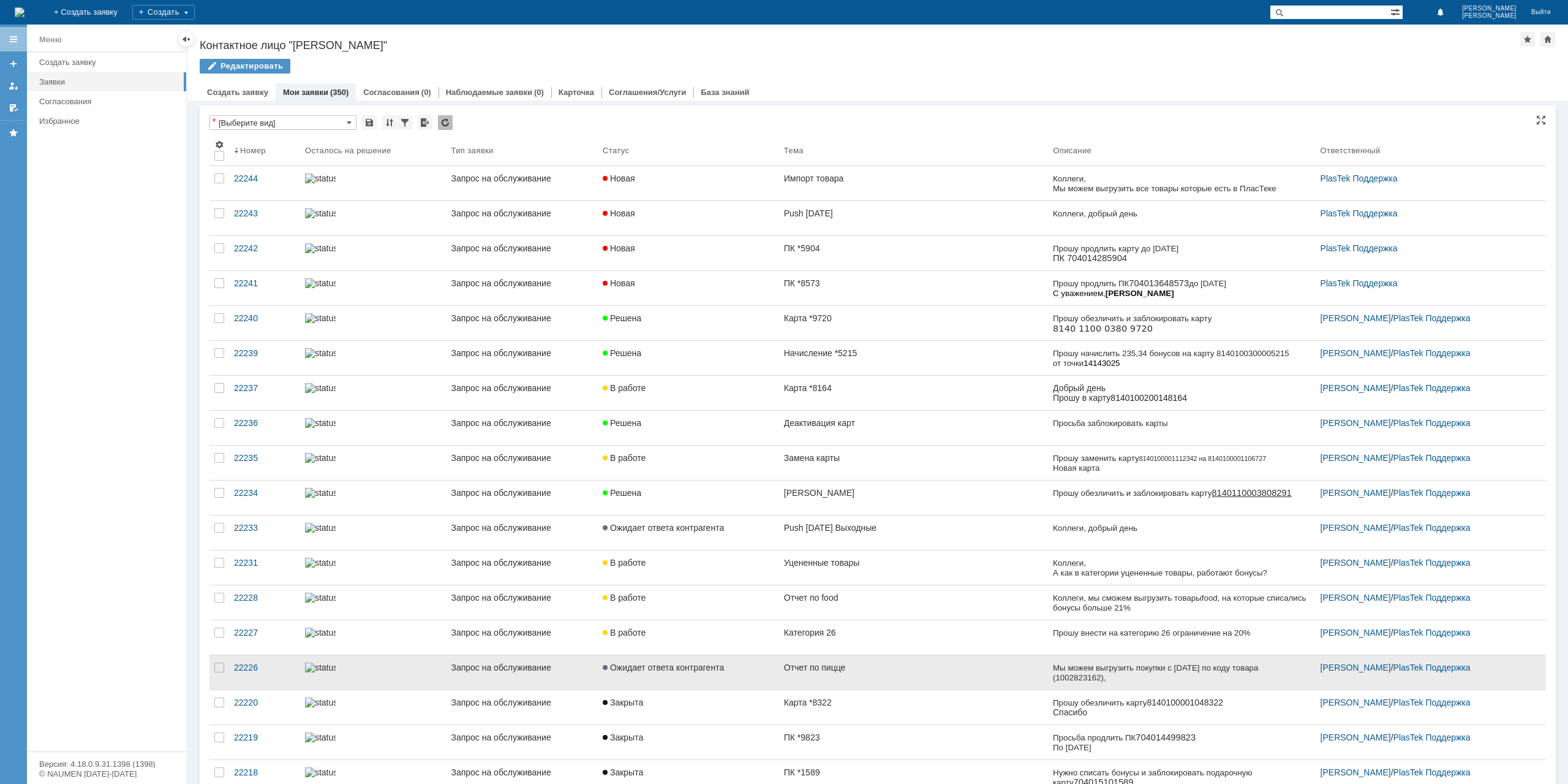
click at [832, 676] on link "Отчет по пицце" at bounding box center [914, 672] width 269 height 34
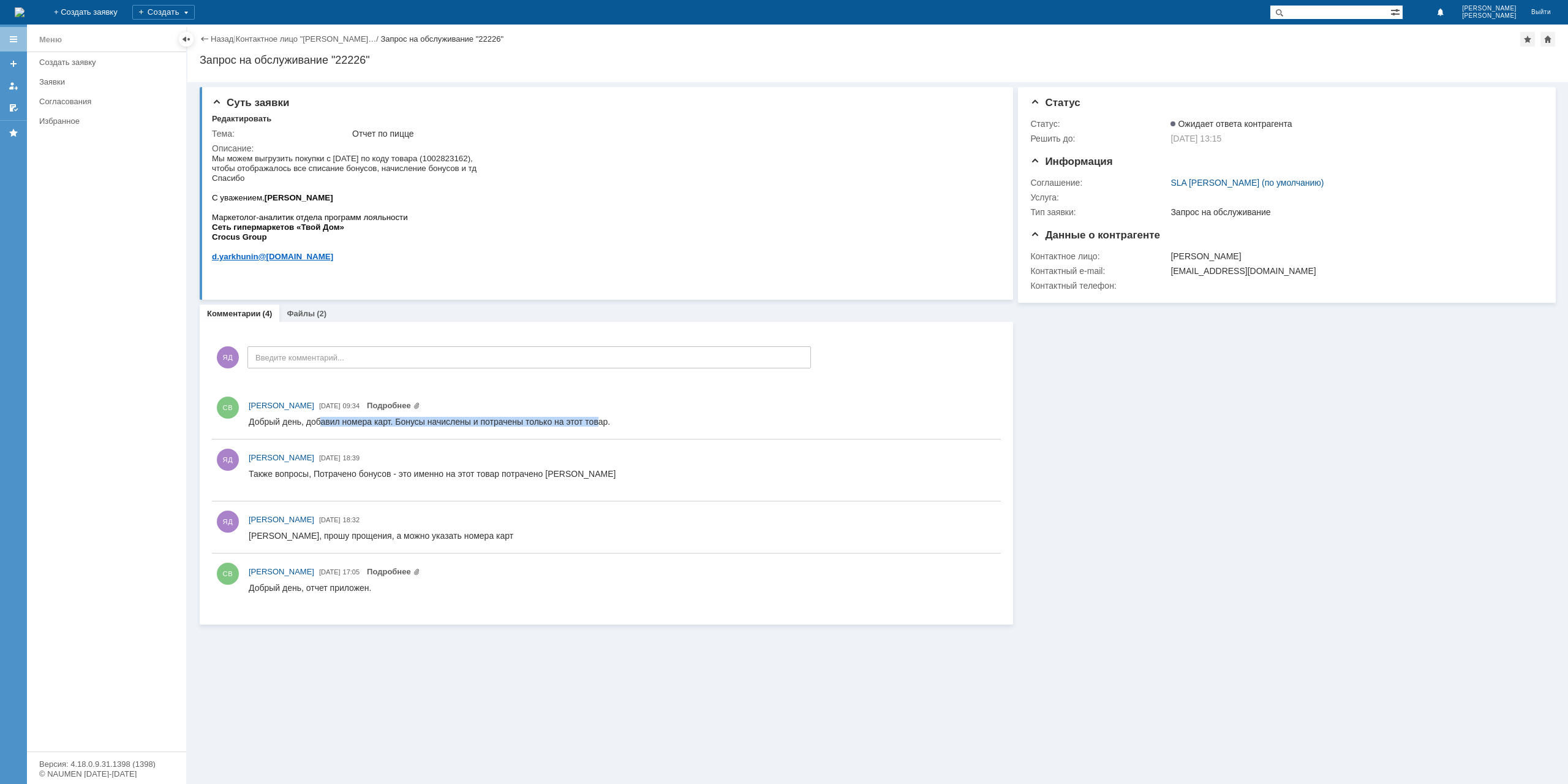
drag, startPoint x: 346, startPoint y: 424, endPoint x: 597, endPoint y: 423, distance: 251.0
click at [597, 423] on div "Добрый день, добавил номера карт. Бонусы начислены и потрачены только на этот т…" at bounding box center [429, 422] width 361 height 10
click at [316, 317] on div "(2)" at bounding box center [321, 313] width 10 height 9
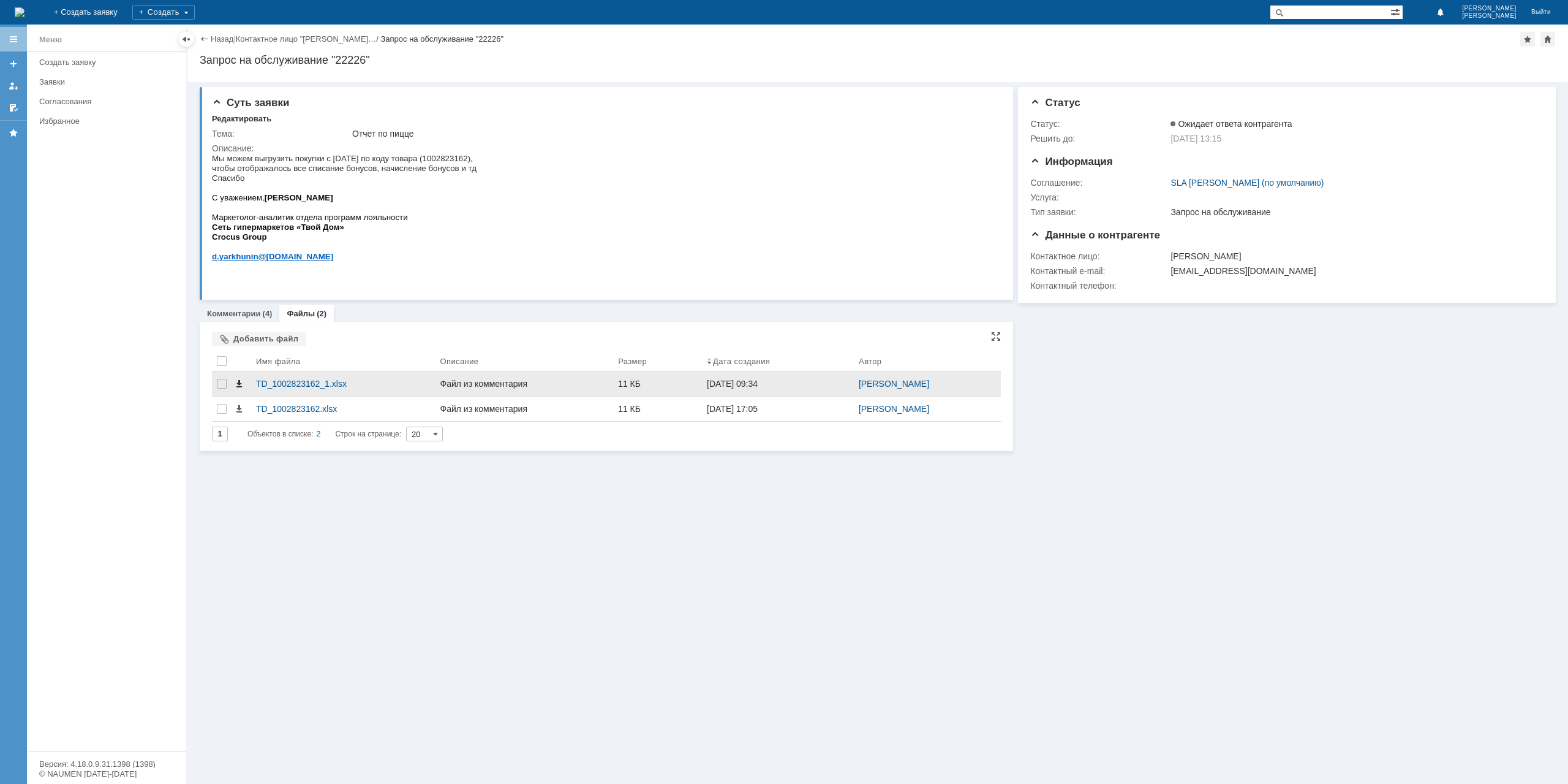
click at [237, 383] on span at bounding box center [238, 384] width 10 height 10
